Goal: Task Accomplishment & Management: Manage account settings

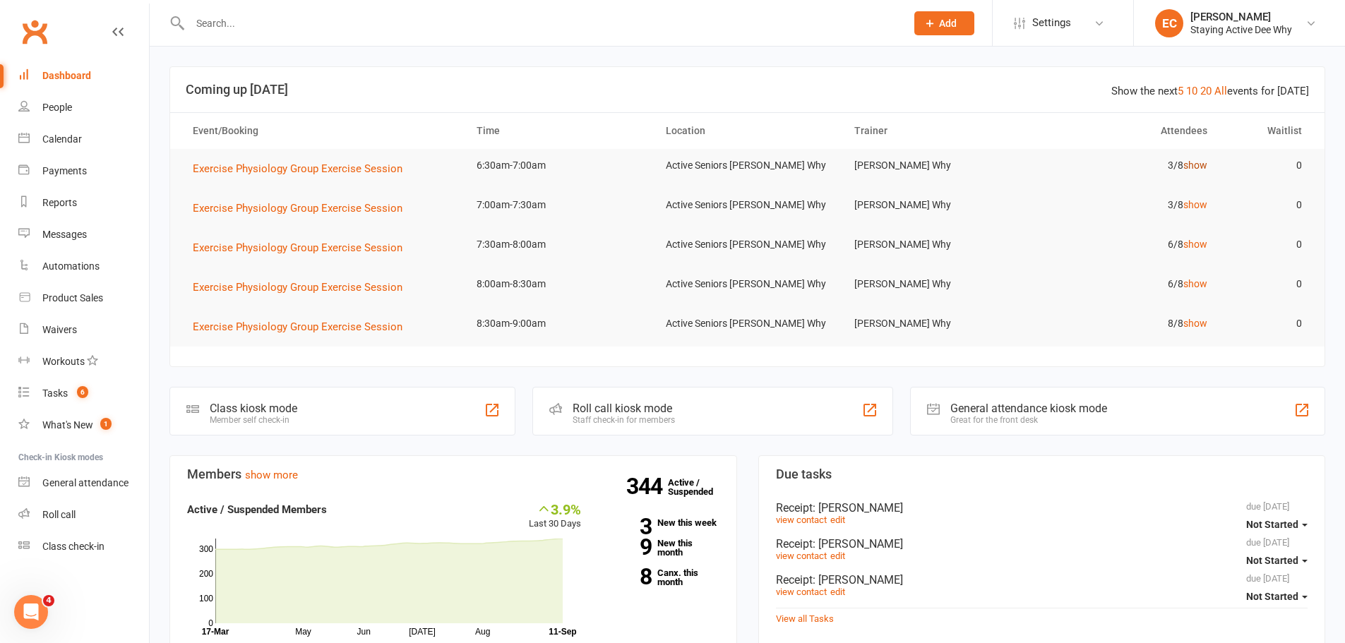
click at [1202, 168] on link "show" at bounding box center [1196, 165] width 24 height 11
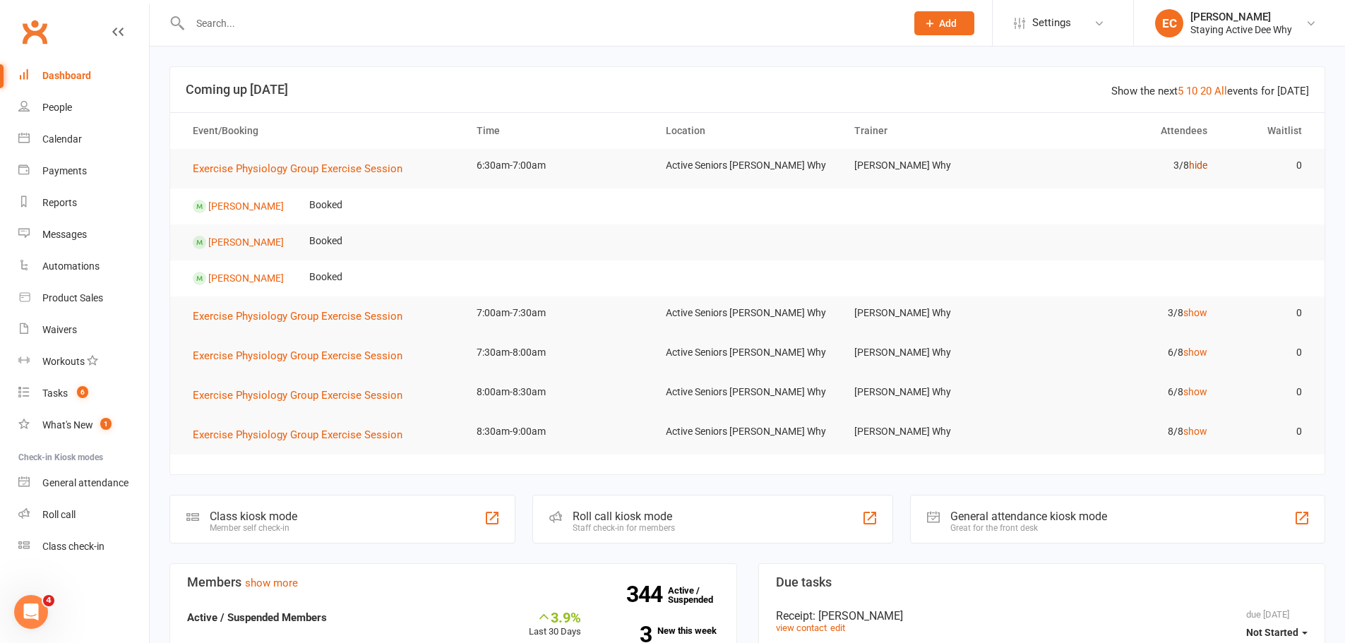
click at [1202, 168] on link "hide" at bounding box center [1198, 165] width 18 height 11
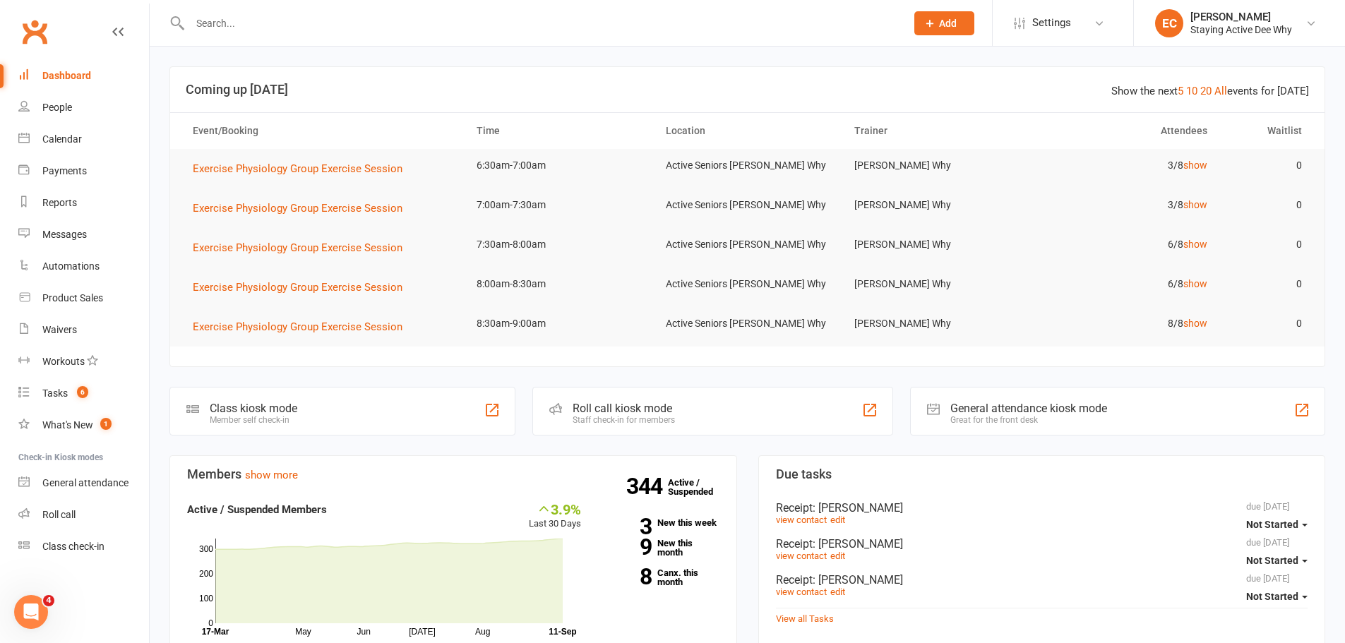
click at [232, 18] on input "text" at bounding box center [541, 23] width 710 height 20
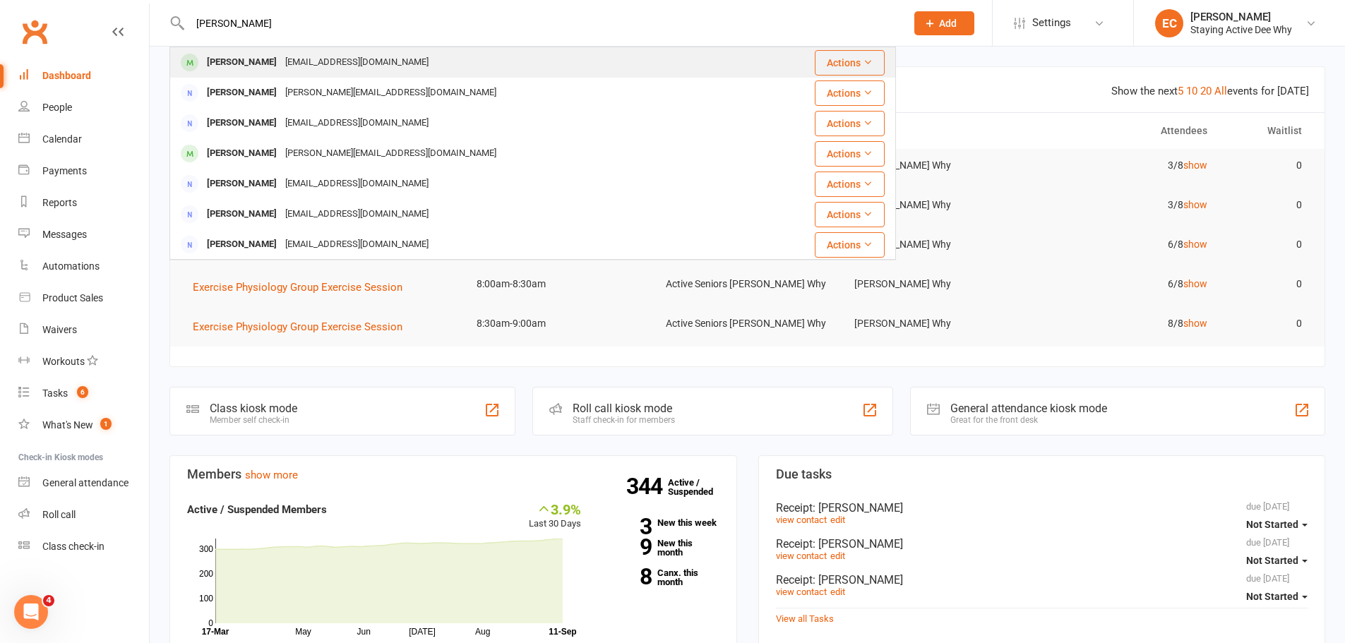
type input "[PERSON_NAME]"
click at [280, 76] on div "[PERSON_NAME] [EMAIL_ADDRESS][DOMAIN_NAME]" at bounding box center [472, 62] width 603 height 29
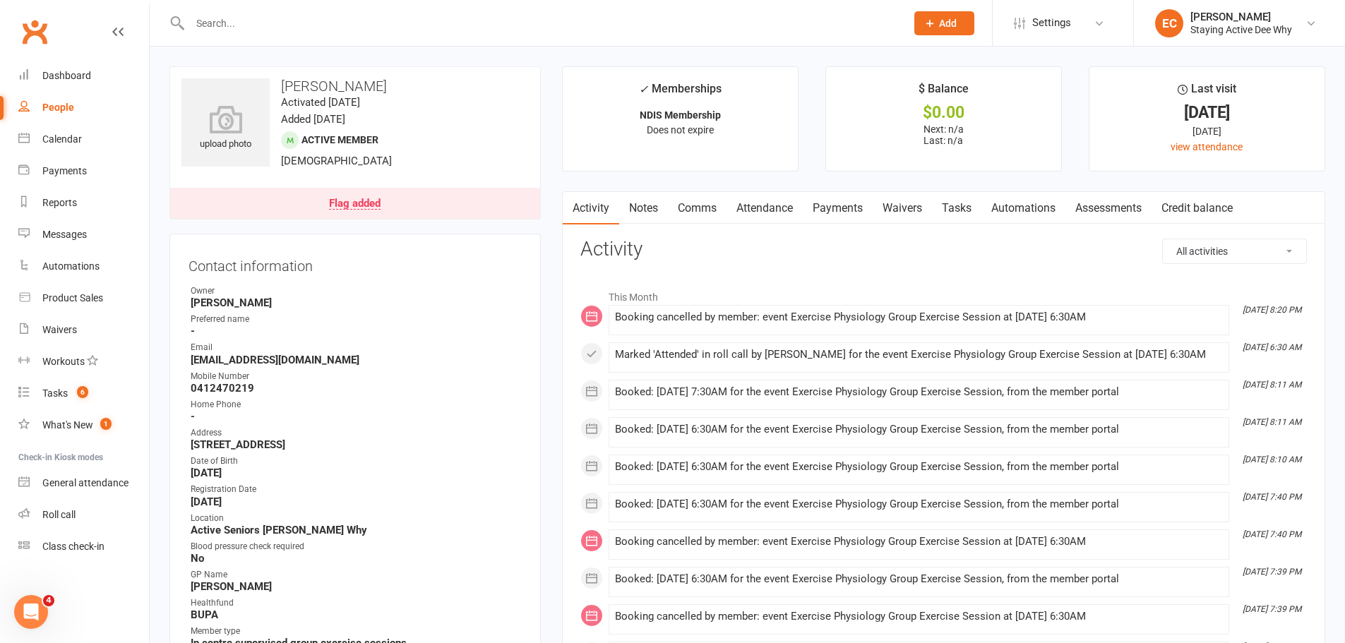
click at [764, 215] on link "Attendance" at bounding box center [765, 208] width 76 height 32
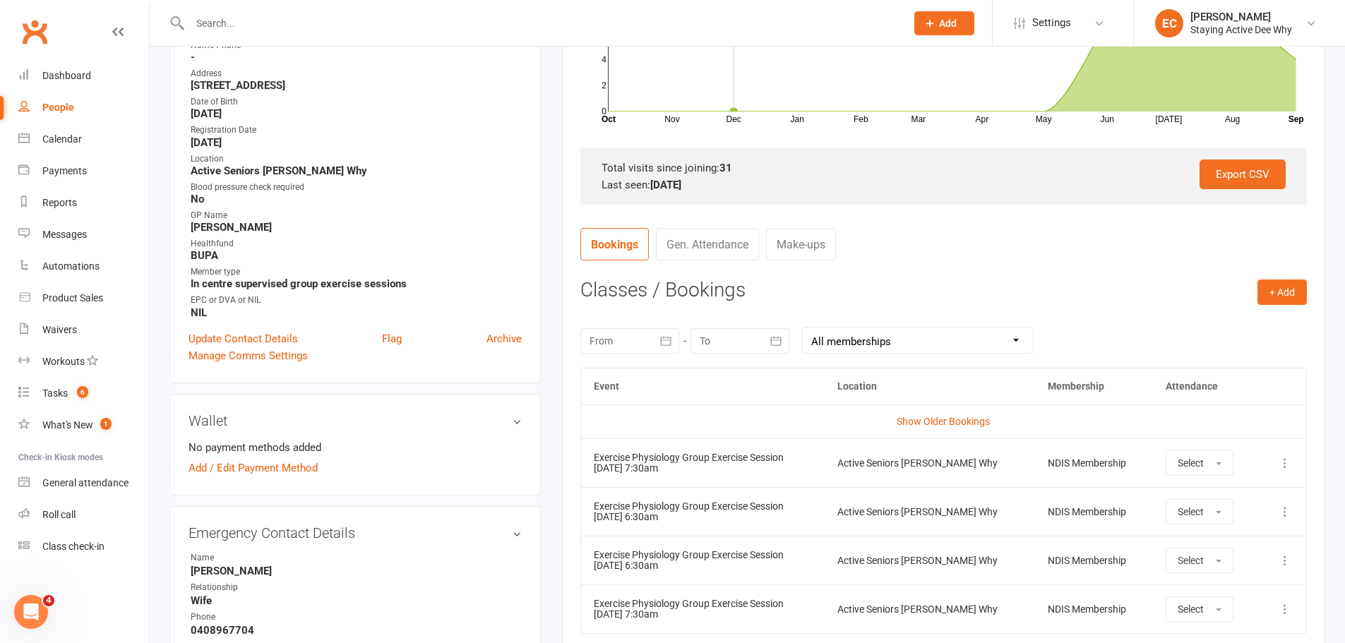
scroll to position [424, 0]
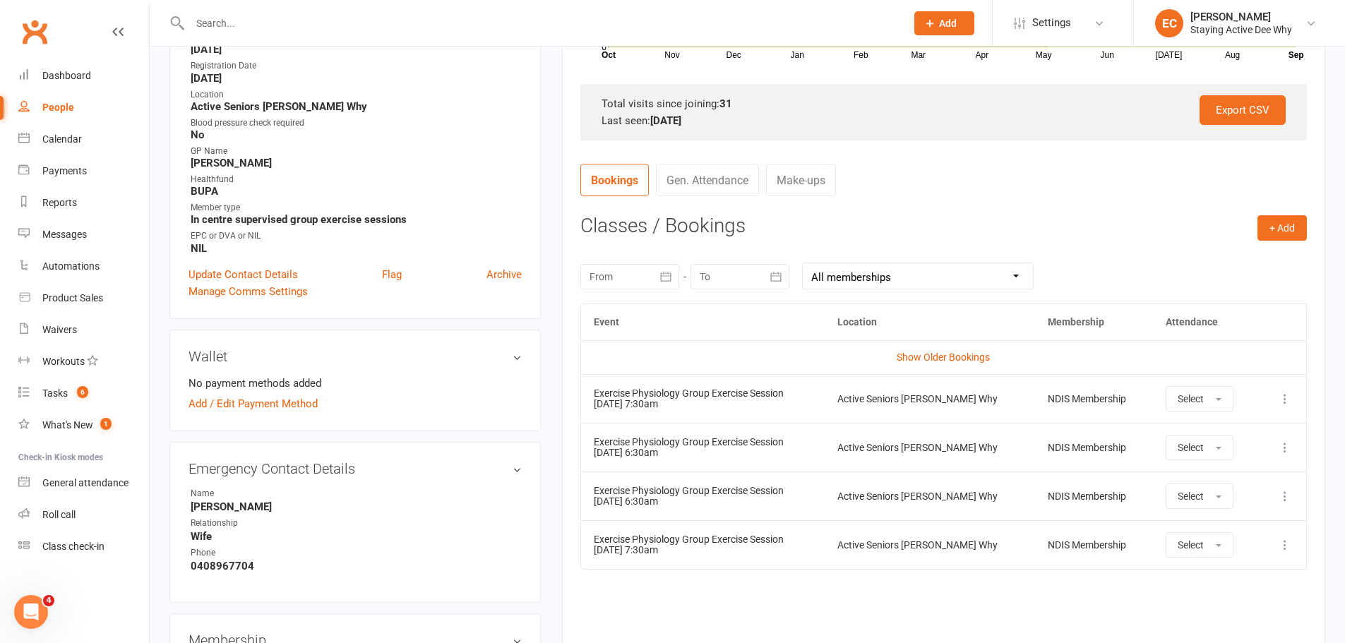
click at [740, 607] on div "Event Location Membership Attendance Show Older Bookings Exercise Physiology Gr…" at bounding box center [943, 482] width 727 height 357
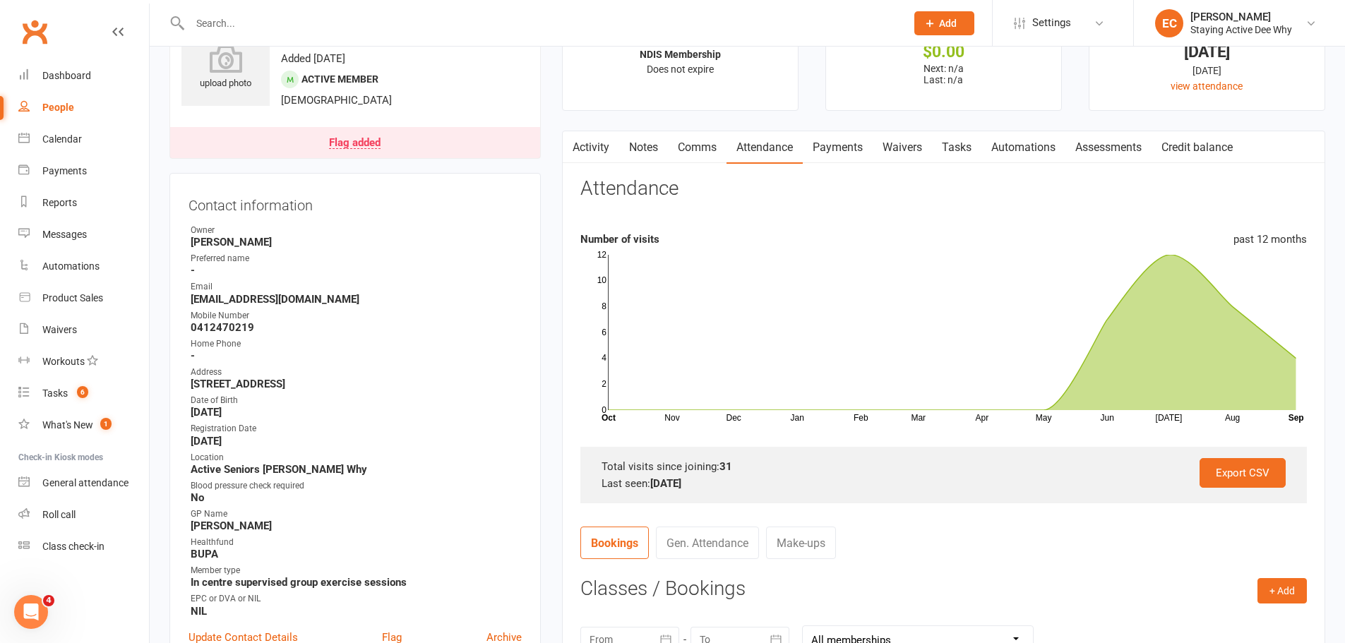
scroll to position [0, 0]
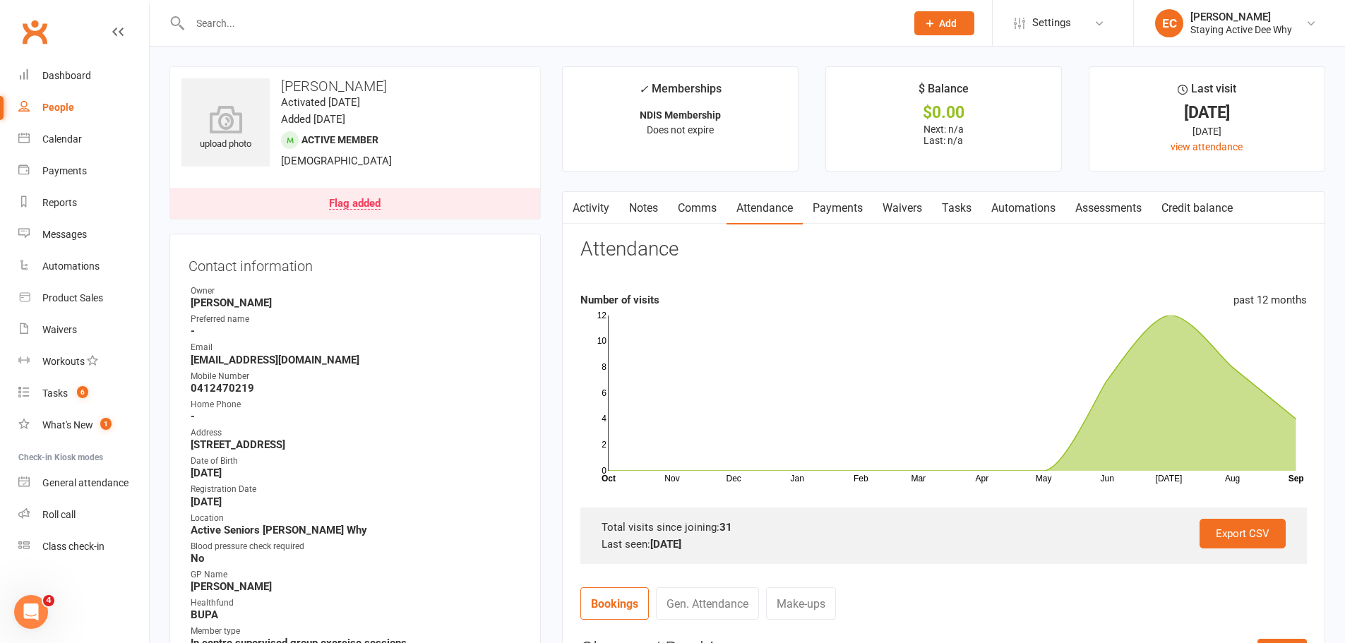
click at [431, 201] on link "Flag added" at bounding box center [355, 203] width 370 height 31
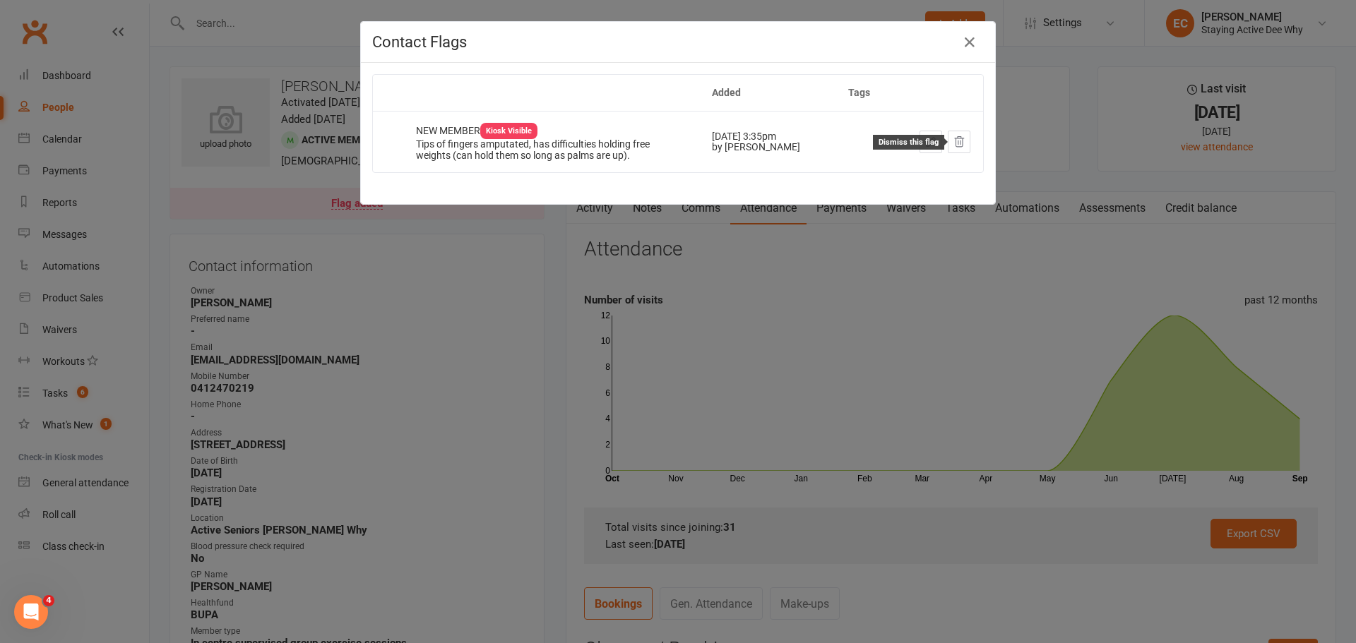
click at [953, 141] on icon at bounding box center [959, 142] width 13 height 13
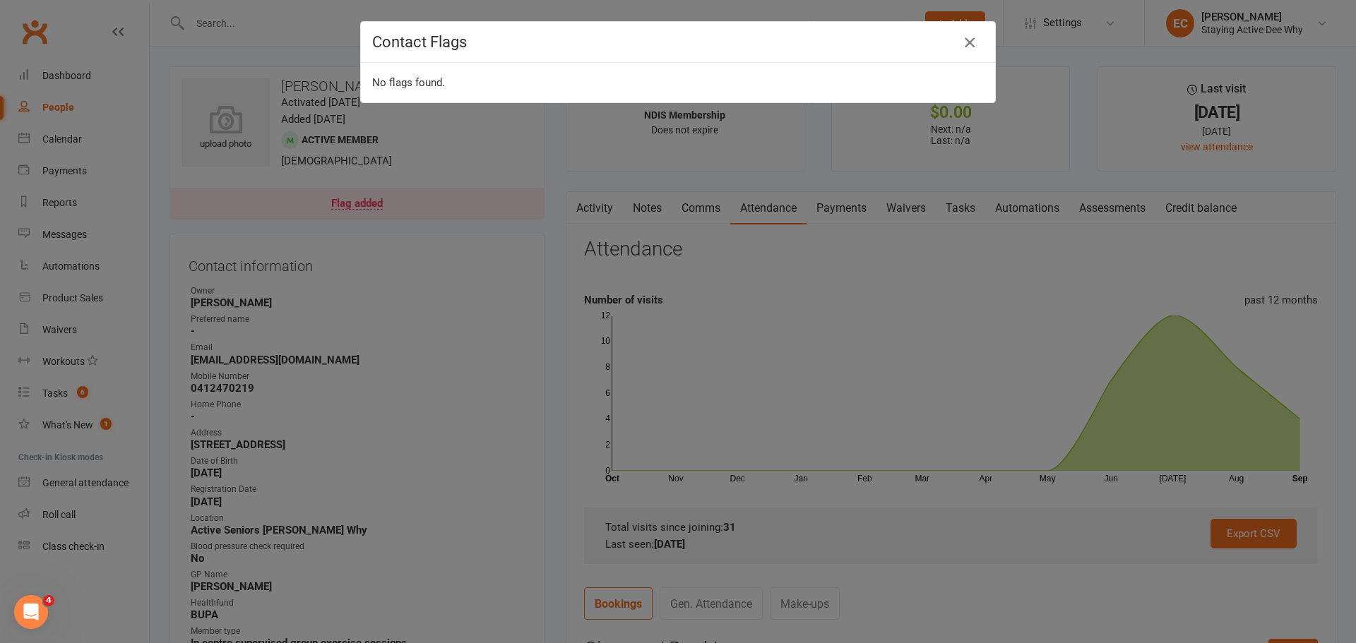
click at [965, 40] on icon "button" at bounding box center [969, 42] width 17 height 17
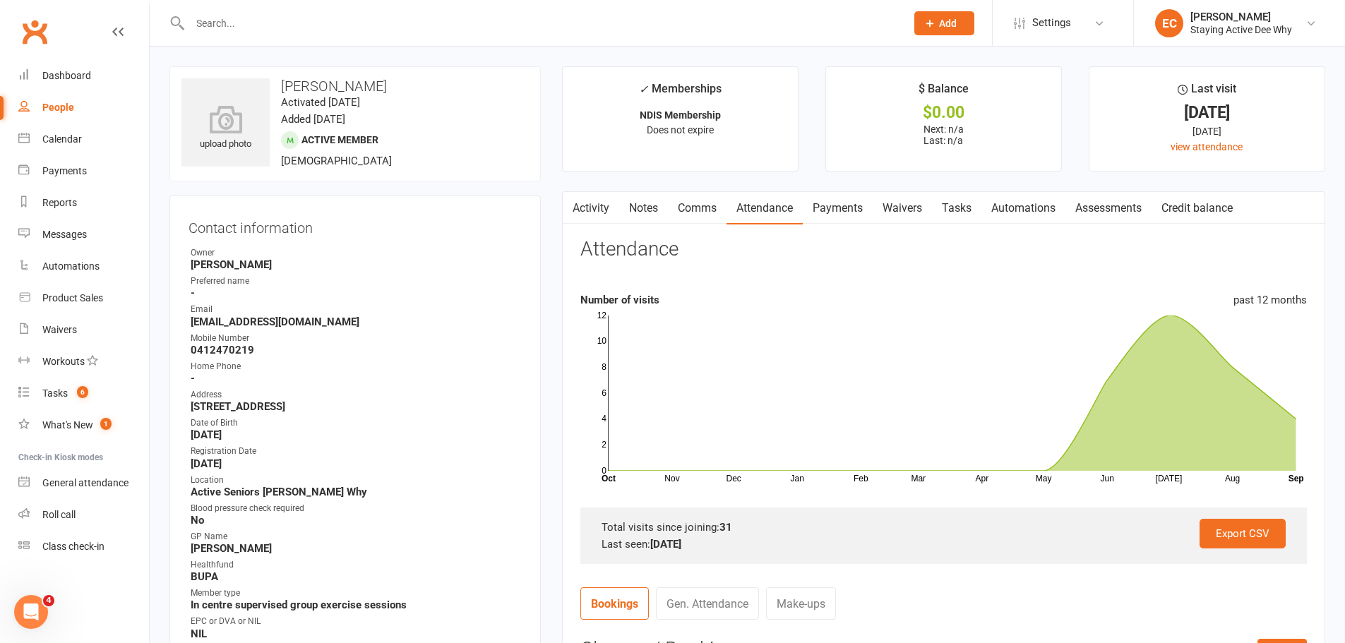
click at [701, 203] on link "Comms" at bounding box center [697, 208] width 59 height 32
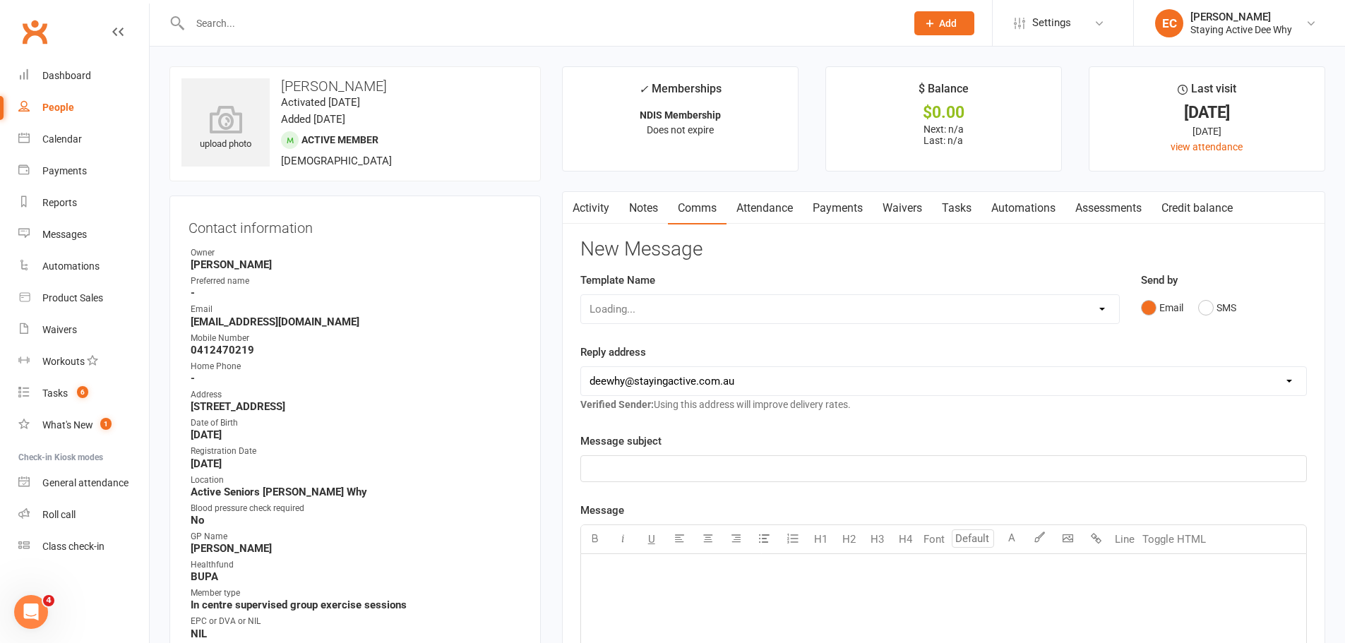
click at [643, 213] on link "Notes" at bounding box center [643, 208] width 49 height 32
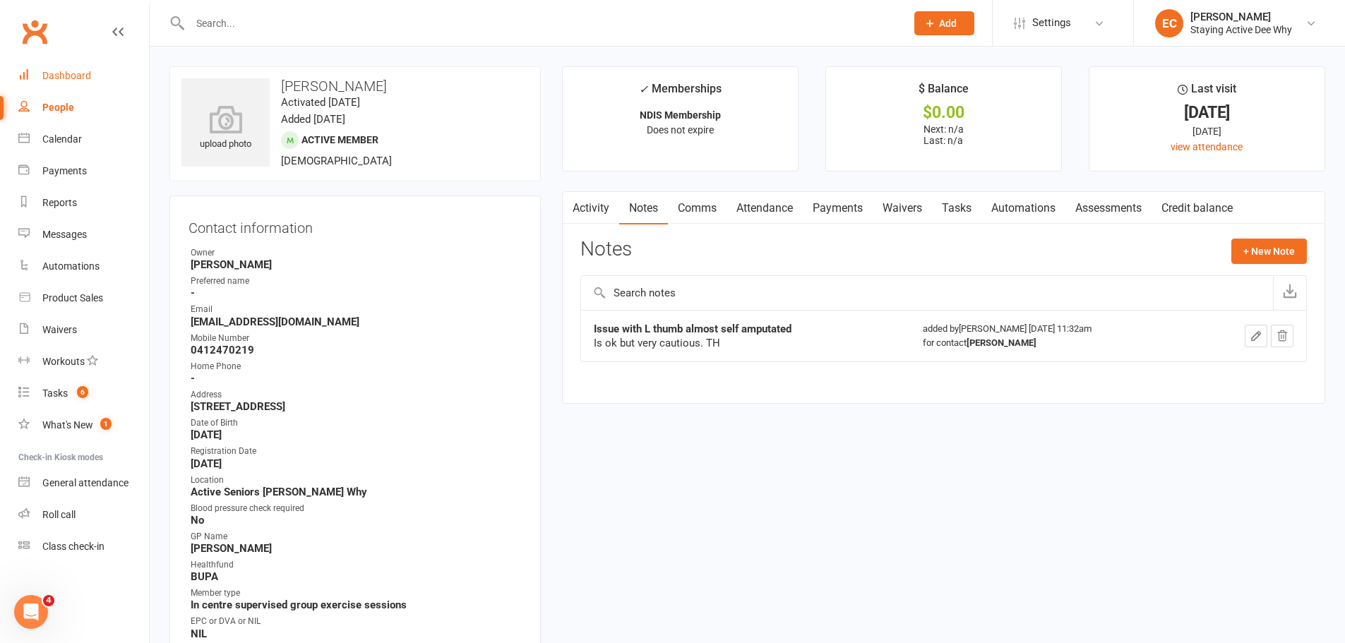
click at [106, 73] on link "Dashboard" at bounding box center [83, 76] width 131 height 32
